Goal: Task Accomplishment & Management: Manage account settings

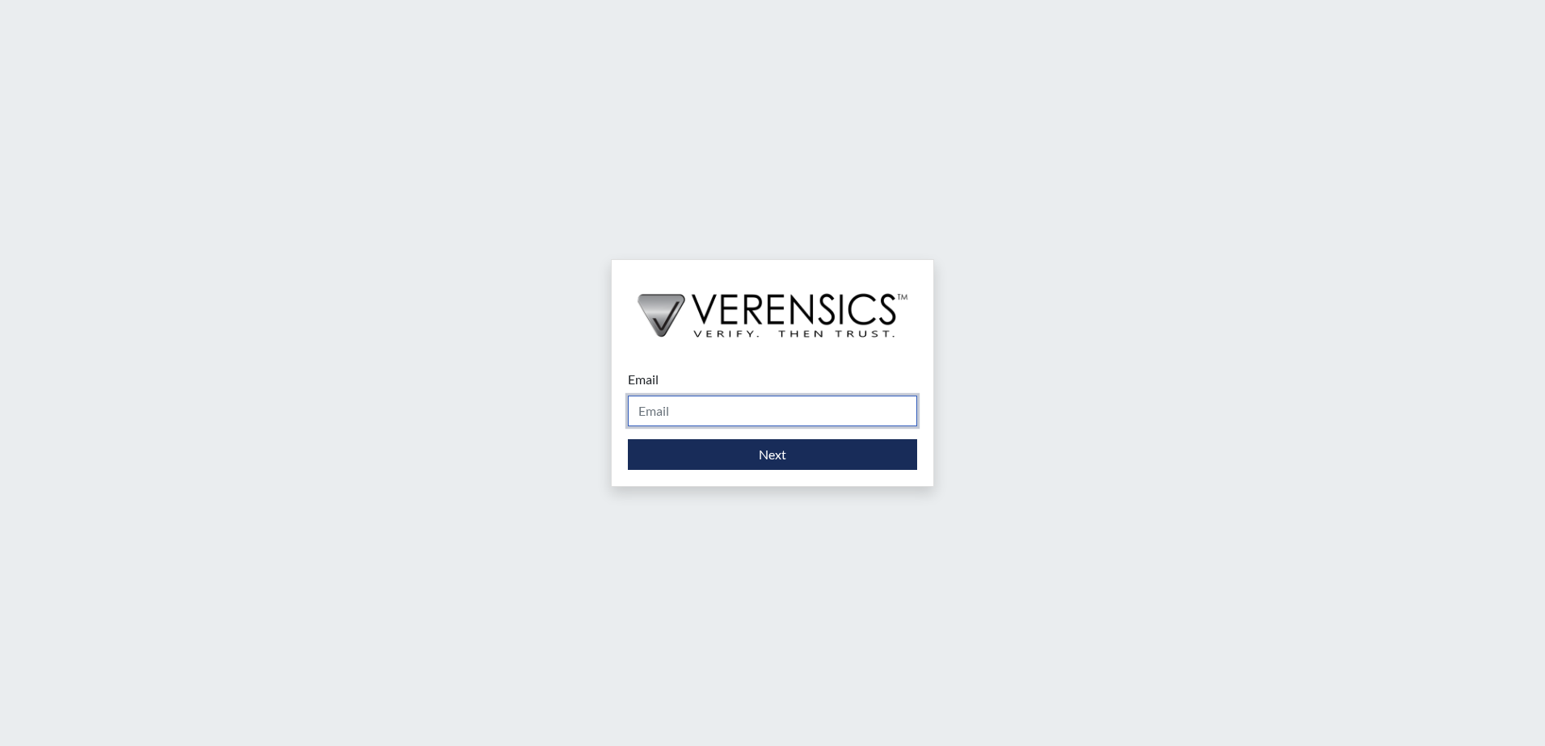
click at [692, 421] on input "Email" at bounding box center [772, 411] width 289 height 31
type input "[PERSON_NAME][EMAIL_ADDRESS][DOMAIN_NAME]"
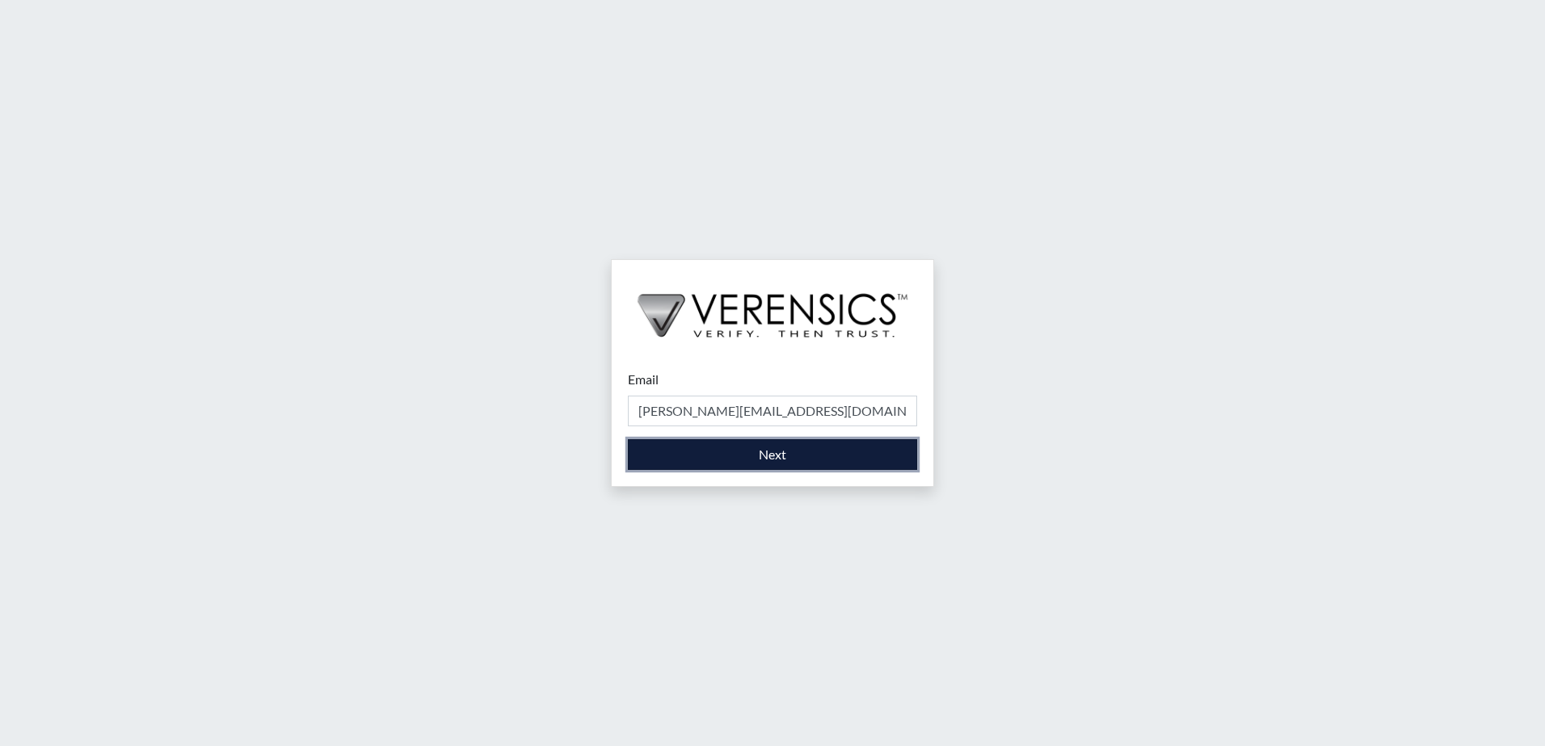
click at [772, 455] on button "Next" at bounding box center [772, 454] width 289 height 31
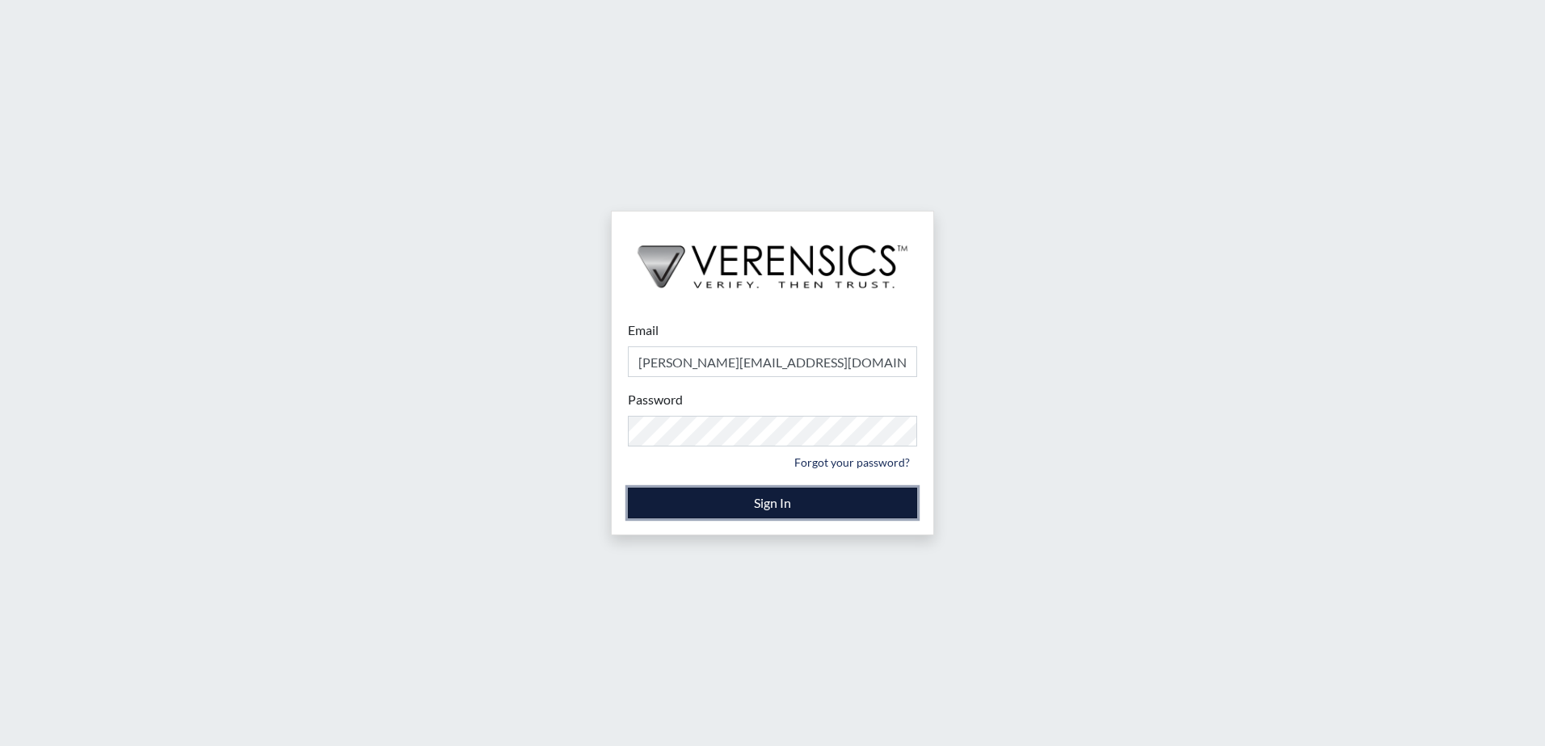
click at [754, 502] on button "Sign In" at bounding box center [772, 503] width 289 height 31
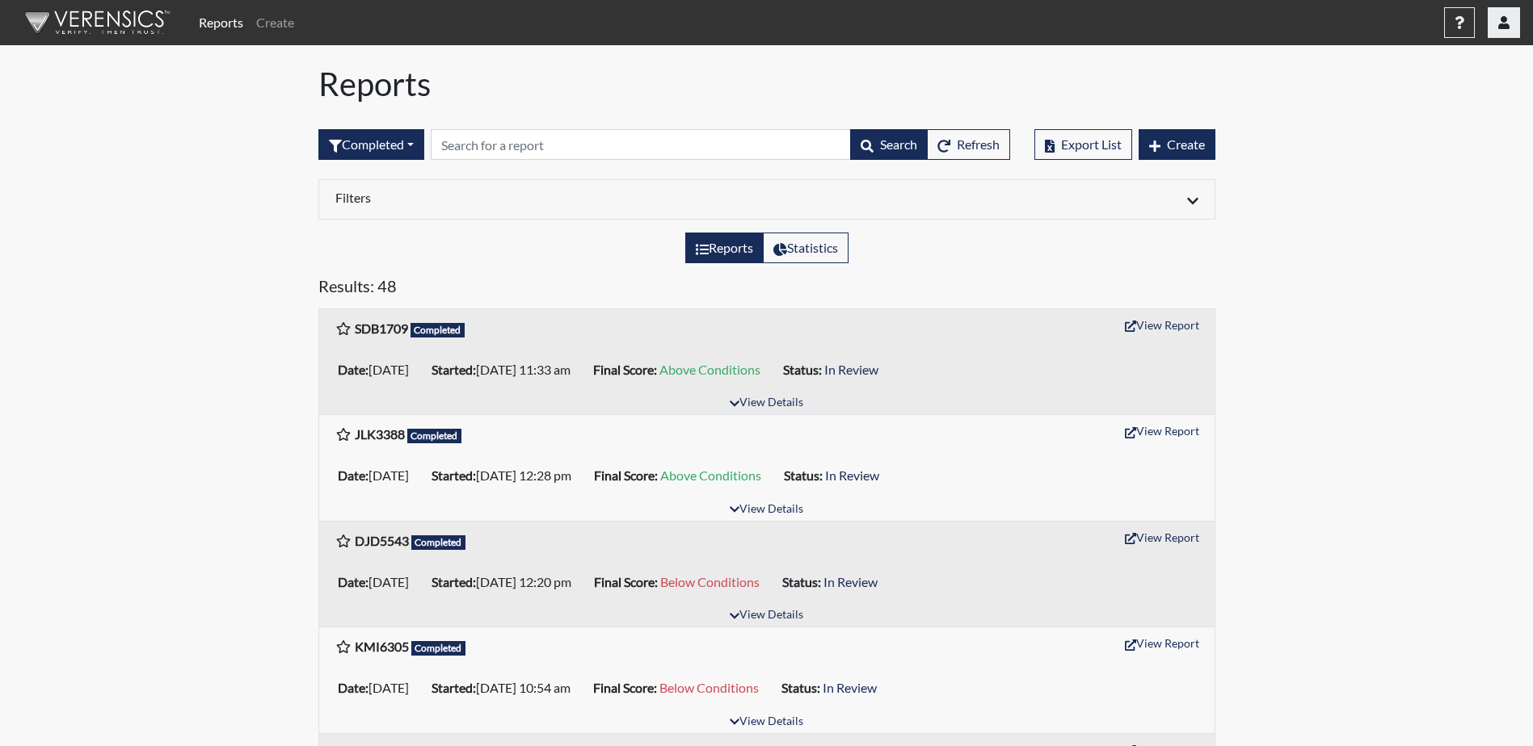
click at [1509, 24] on button "button" at bounding box center [1503, 22] width 32 height 31
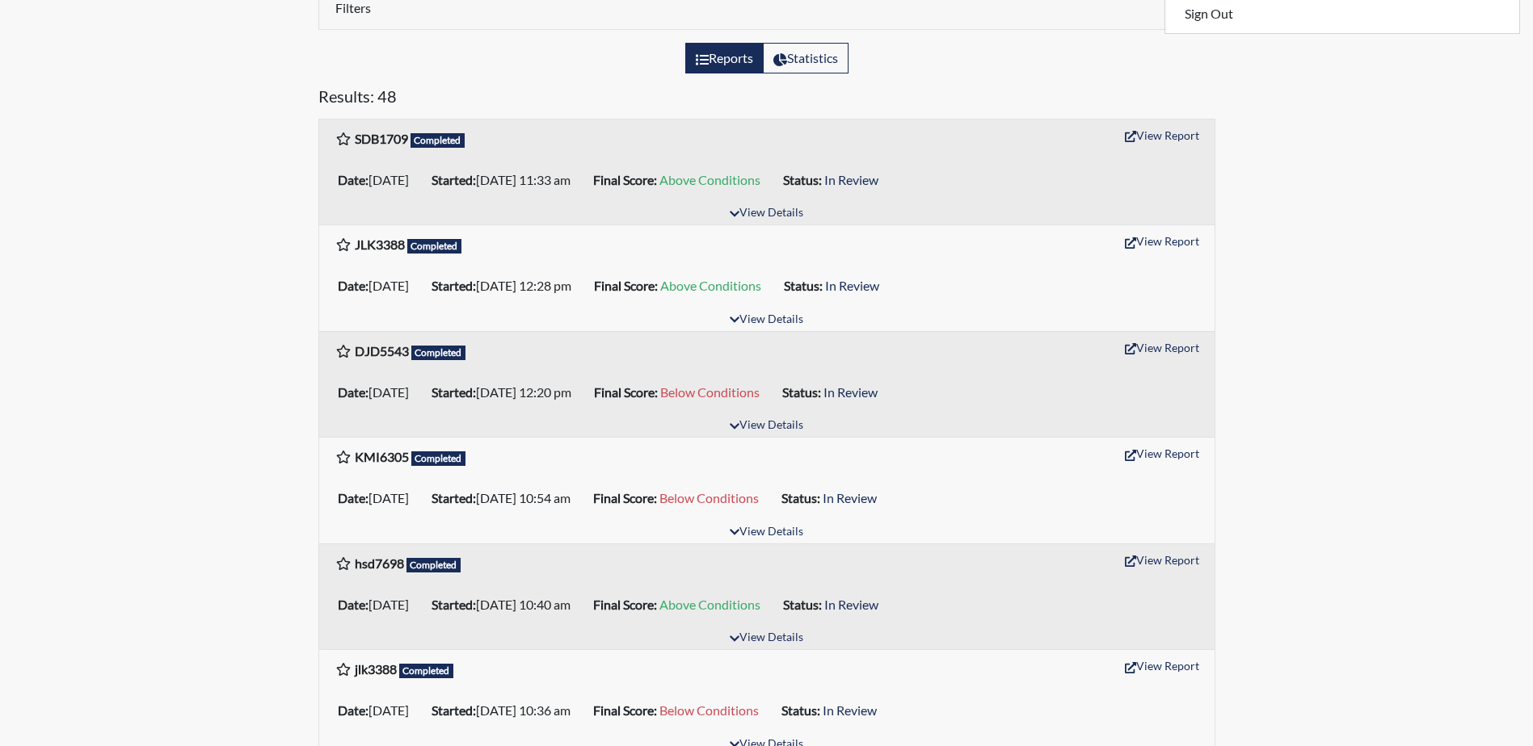
scroll to position [162, 0]
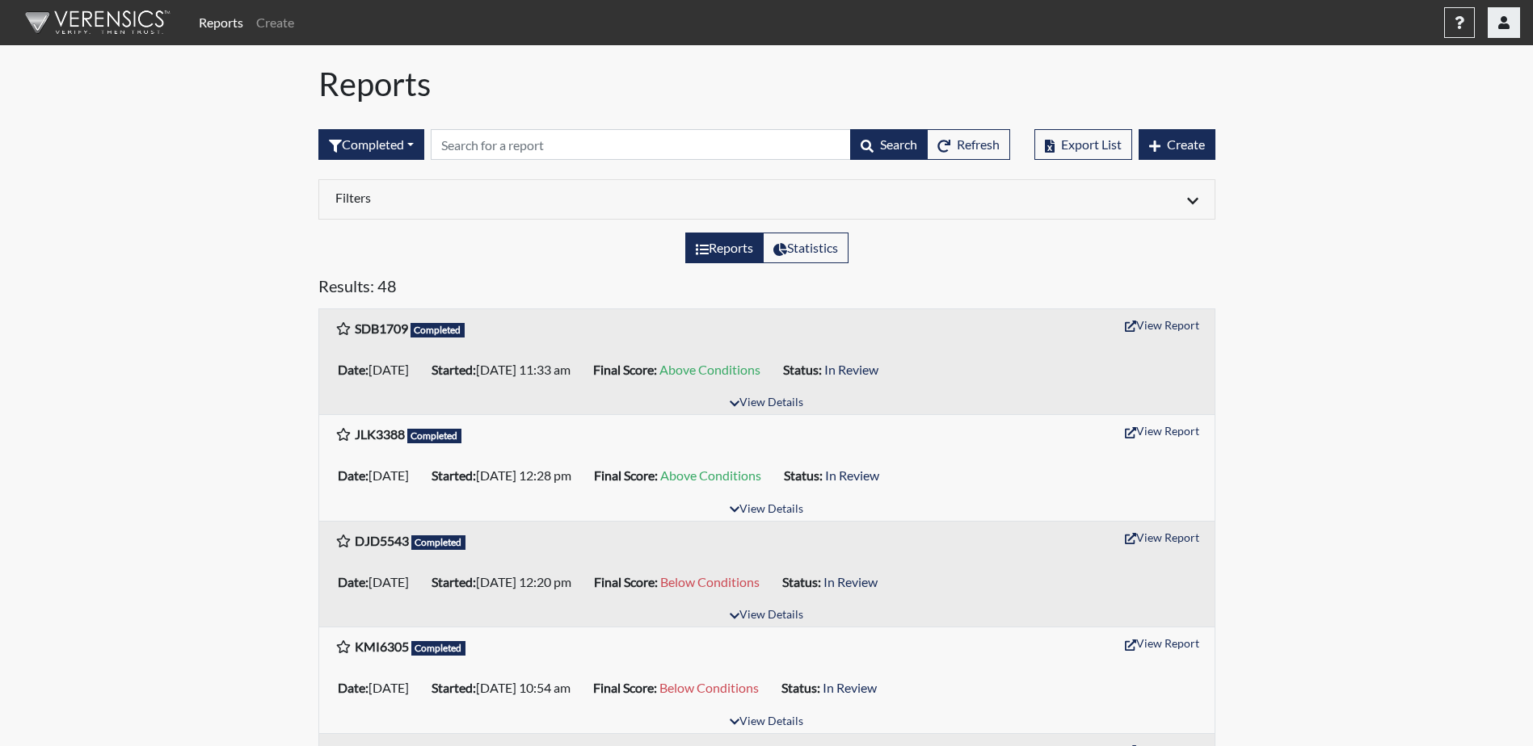
click at [1511, 28] on button "button" at bounding box center [1503, 22] width 32 height 31
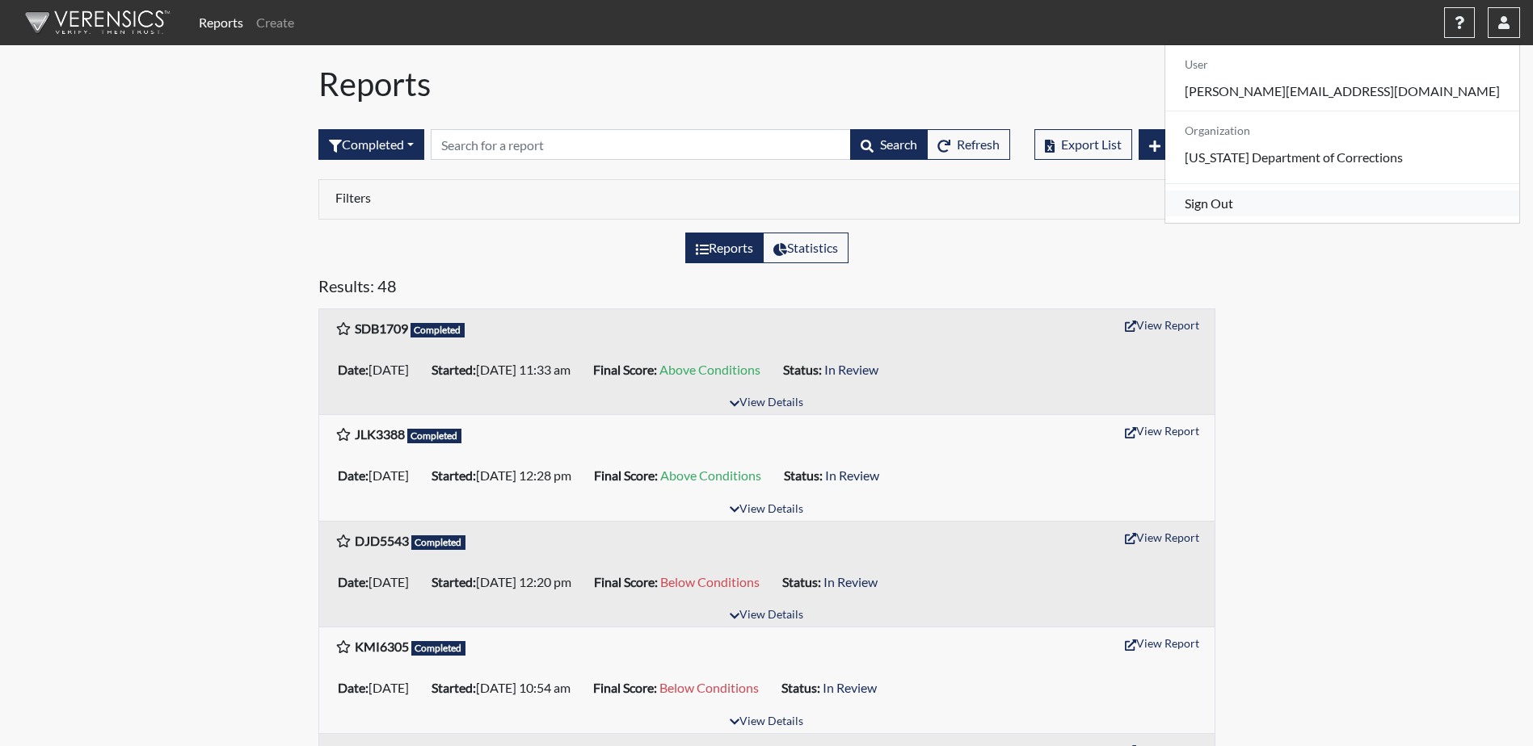
click at [1402, 217] on link "Sign Out" at bounding box center [1342, 204] width 354 height 26
